Goal: Register for event/course

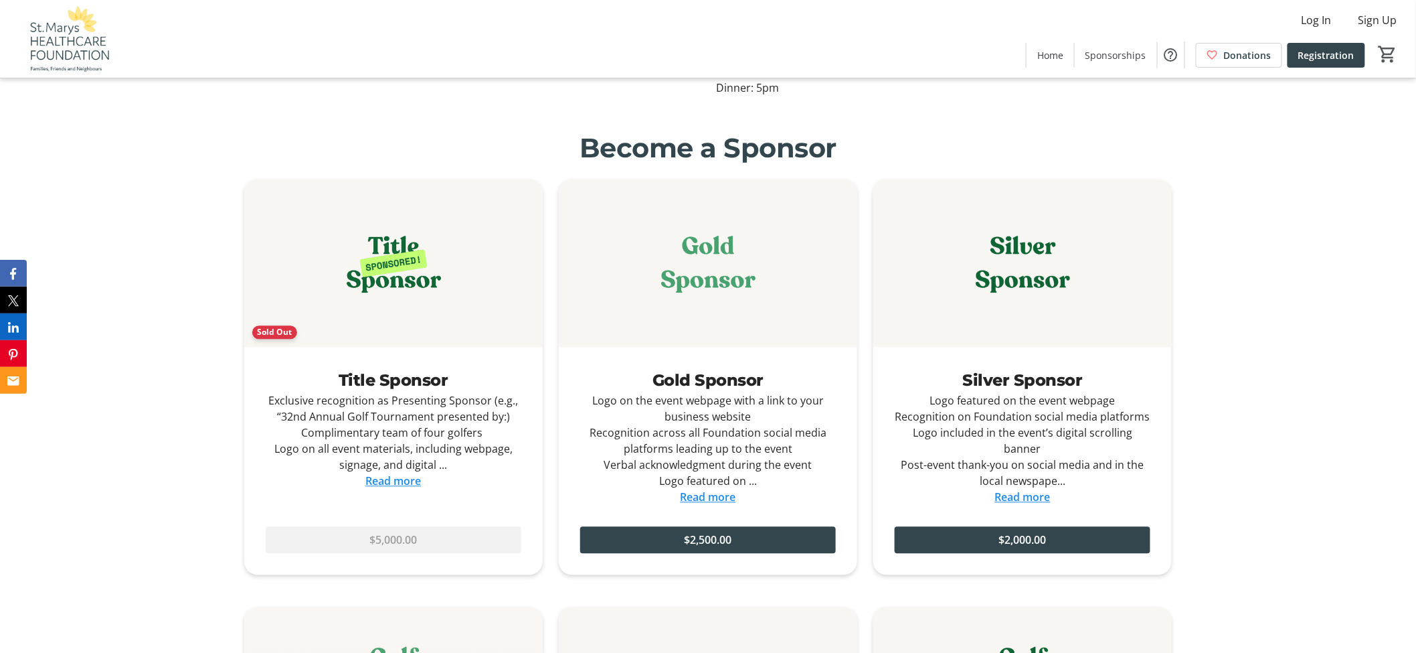
scroll to position [1041, 0]
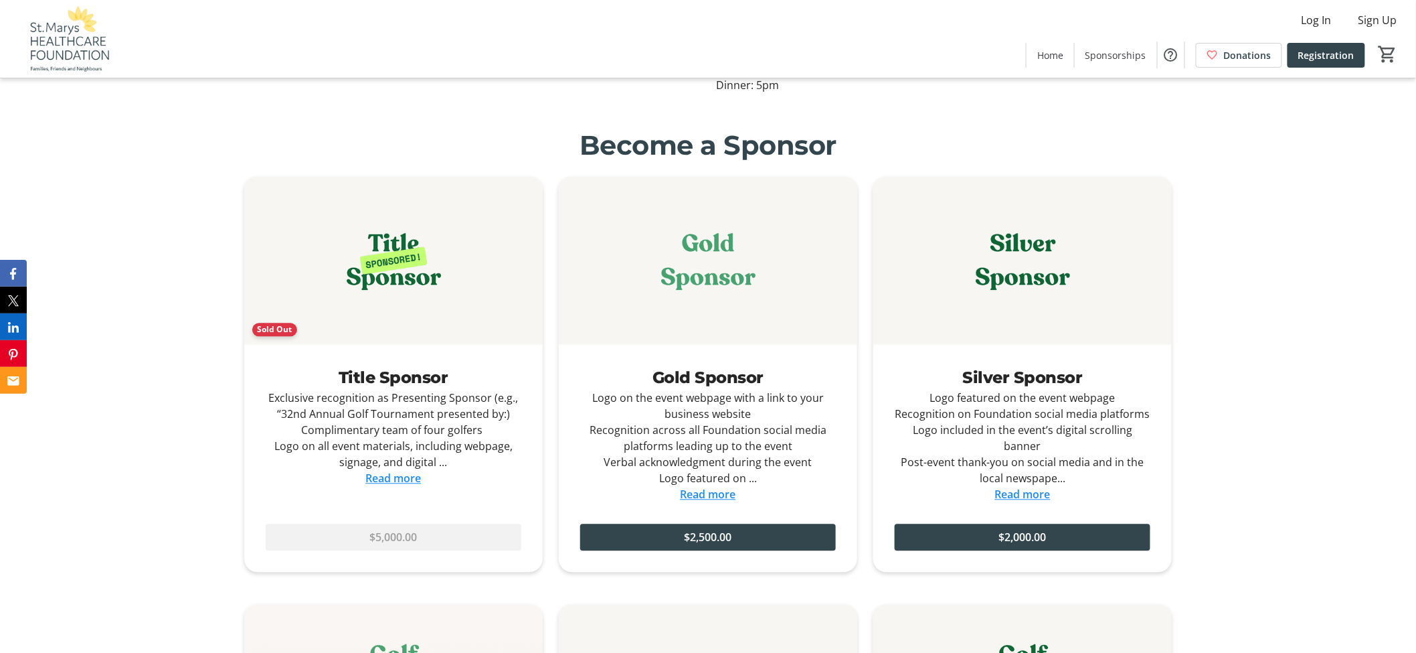
click at [221, 168] on div "Become a Sponsor Sold Out Title Sponsor Exclusive recognition as Presenting Spo…" at bounding box center [708, 595] width 1416 height 970
drag, startPoint x: 174, startPoint y: 135, endPoint x: 142, endPoint y: 11, distance: 128.6
click at [174, 129] on div "Become a Sponsor Sold Out Title Sponsor Exclusive recognition as Presenting Spo…" at bounding box center [708, 595] width 1416 height 970
